Goal: Task Accomplishment & Management: Use online tool/utility

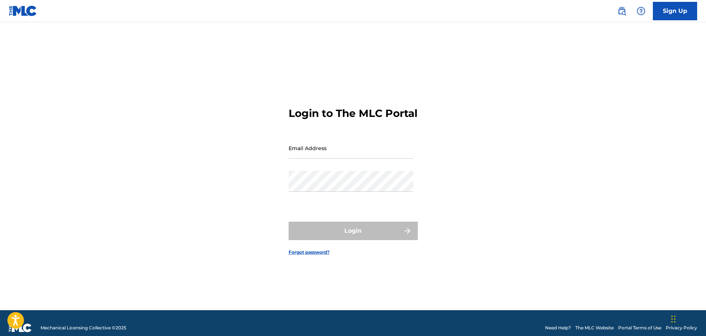
click at [315, 155] on input "Email Address" at bounding box center [350, 148] width 125 height 21
paste input "[EMAIL_ADDRESS][DOMAIN_NAME]"
type input "[EMAIL_ADDRESS][DOMAIN_NAME]"
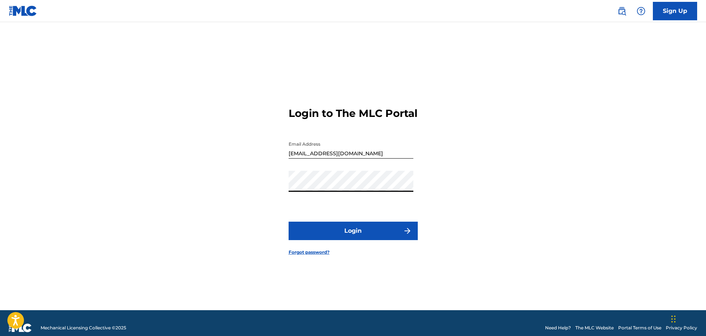
click at [288, 222] on button "Login" at bounding box center [352, 231] width 129 height 18
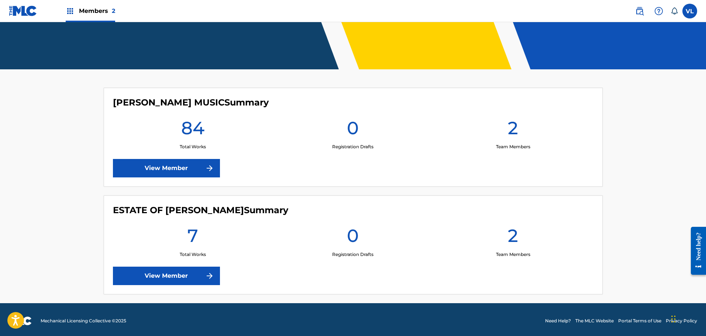
scroll to position [149, 0]
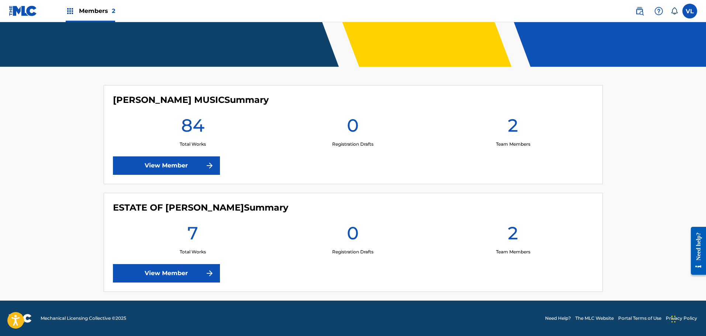
click at [171, 270] on link "View Member" at bounding box center [166, 273] width 107 height 18
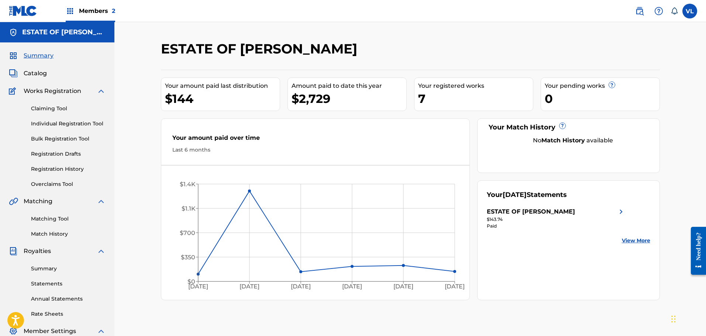
click at [48, 107] on link "Claiming Tool" at bounding box center [68, 109] width 75 height 8
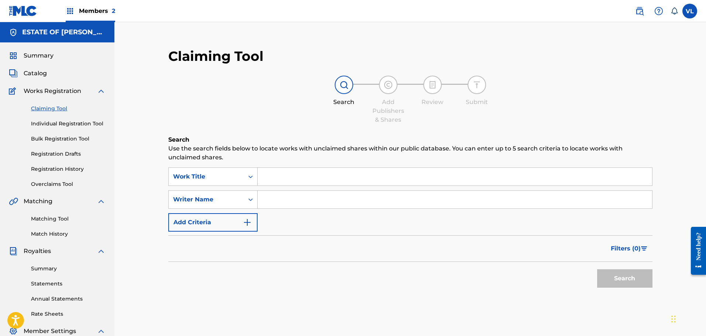
click at [289, 199] on input "Search Form" at bounding box center [455, 200] width 394 height 18
click at [597, 269] on button "Search" at bounding box center [624, 278] width 55 height 18
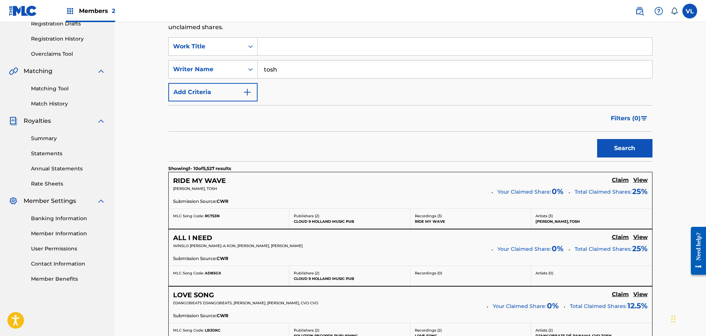
scroll to position [117, 0]
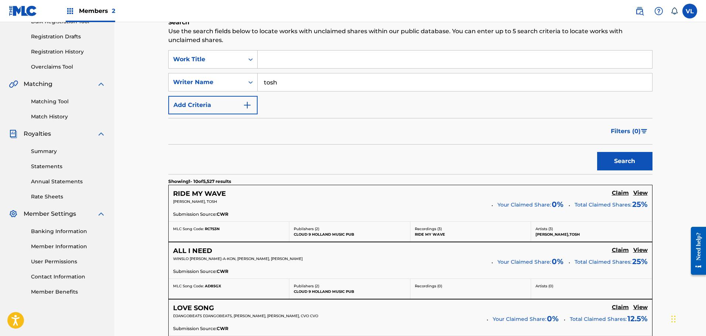
click at [263, 80] on input "tosh" at bounding box center [455, 82] width 394 height 18
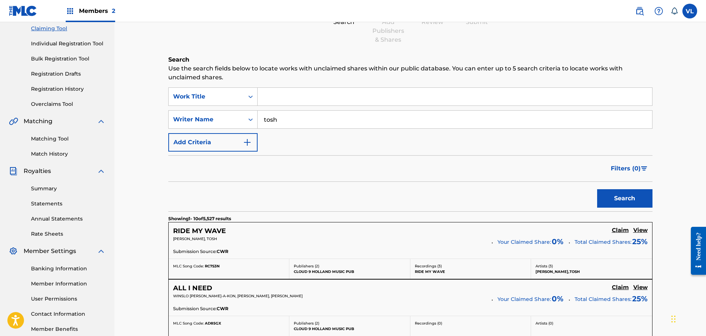
scroll to position [80, 0]
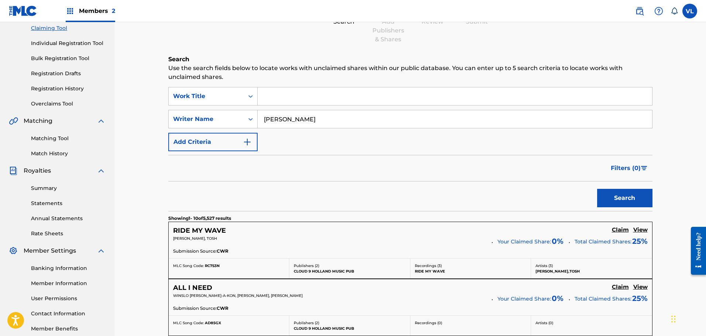
type input "[PERSON_NAME]"
click at [597, 189] on button "Search" at bounding box center [624, 198] width 55 height 18
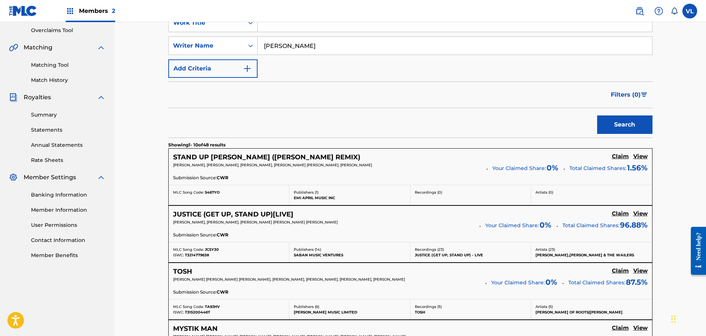
scroll to position [154, 0]
click at [228, 212] on h5 "JUSTICE (GET UP, STAND UP)[LIVE]" at bounding box center [233, 214] width 120 height 8
